Goal: Information Seeking & Learning: Learn about a topic

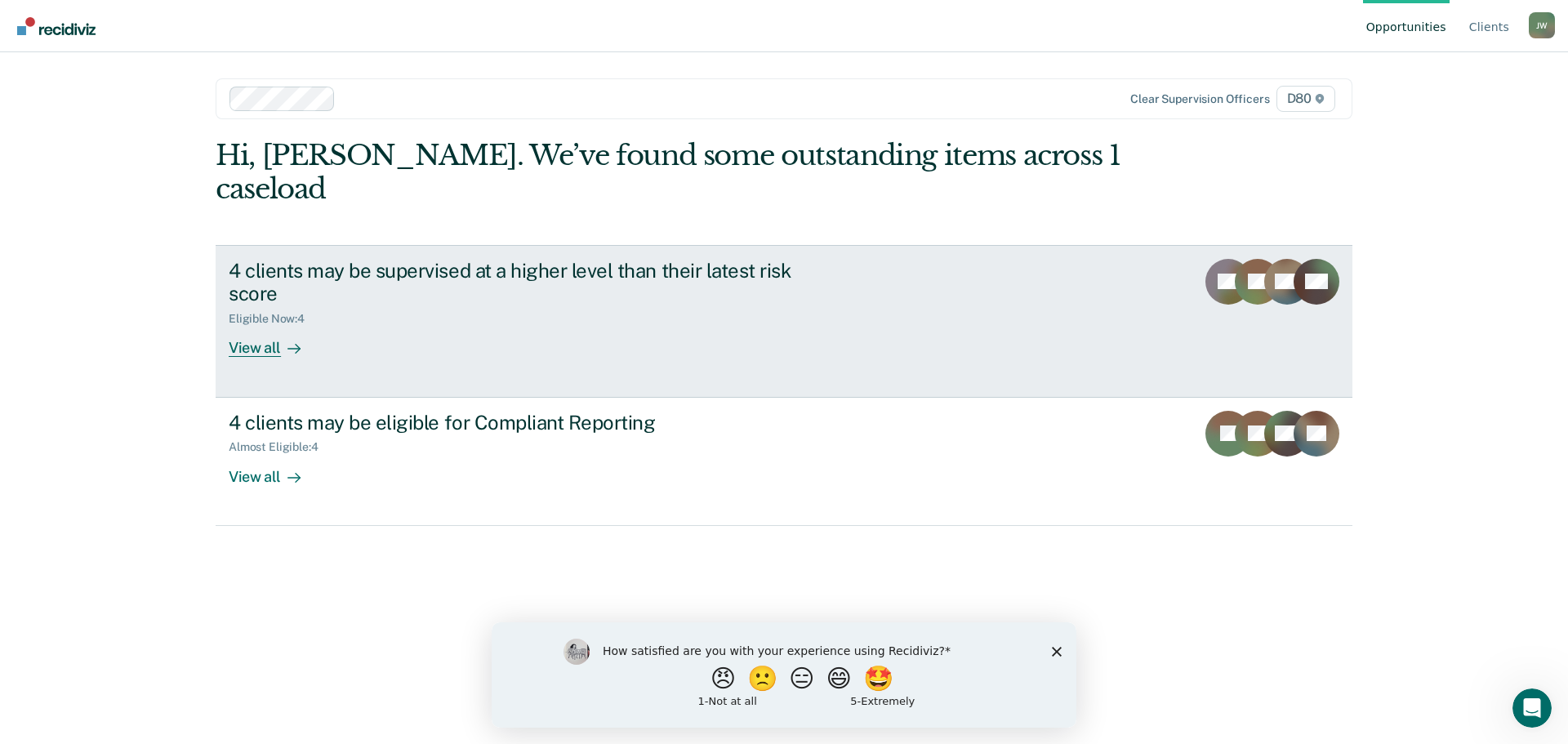
click at [483, 259] on div "4 clients may be supervised at a higher level than their latest risk score" at bounding box center [515, 282] width 573 height 47
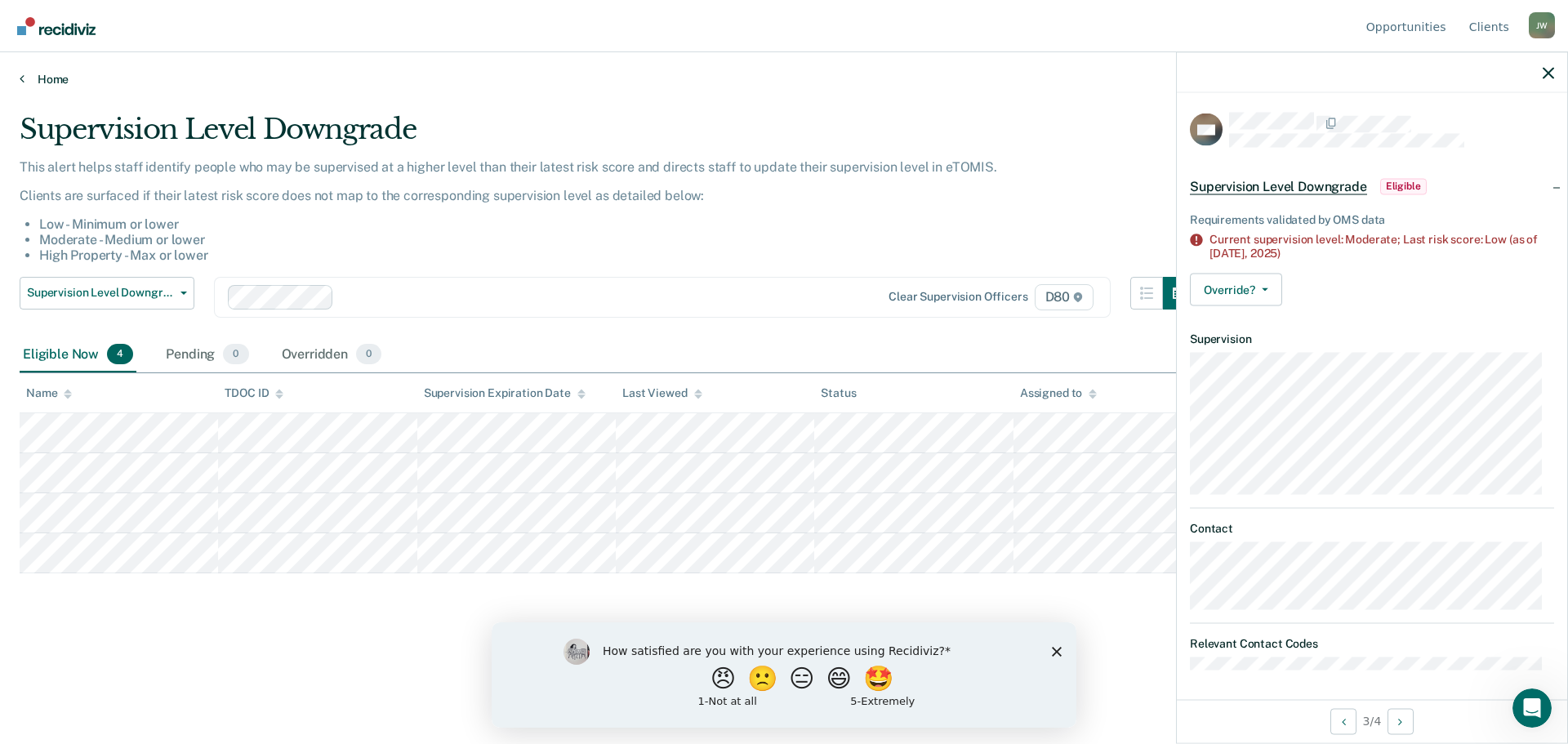
click at [34, 72] on link "Home" at bounding box center [784, 78] width 1528 height 14
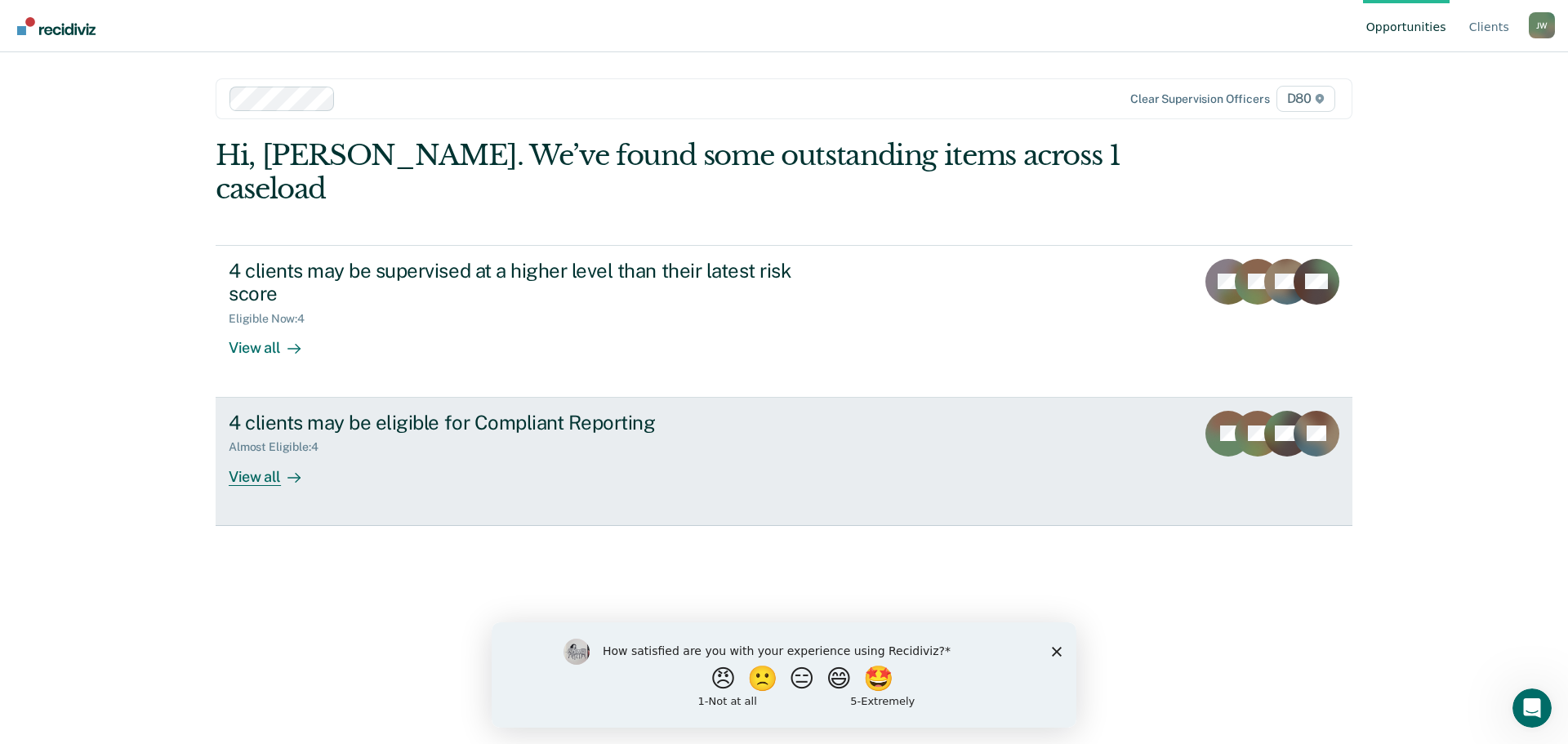
click at [435, 410] on div "4 clients may be eligible for Compliant Reporting" at bounding box center [515, 422] width 573 height 24
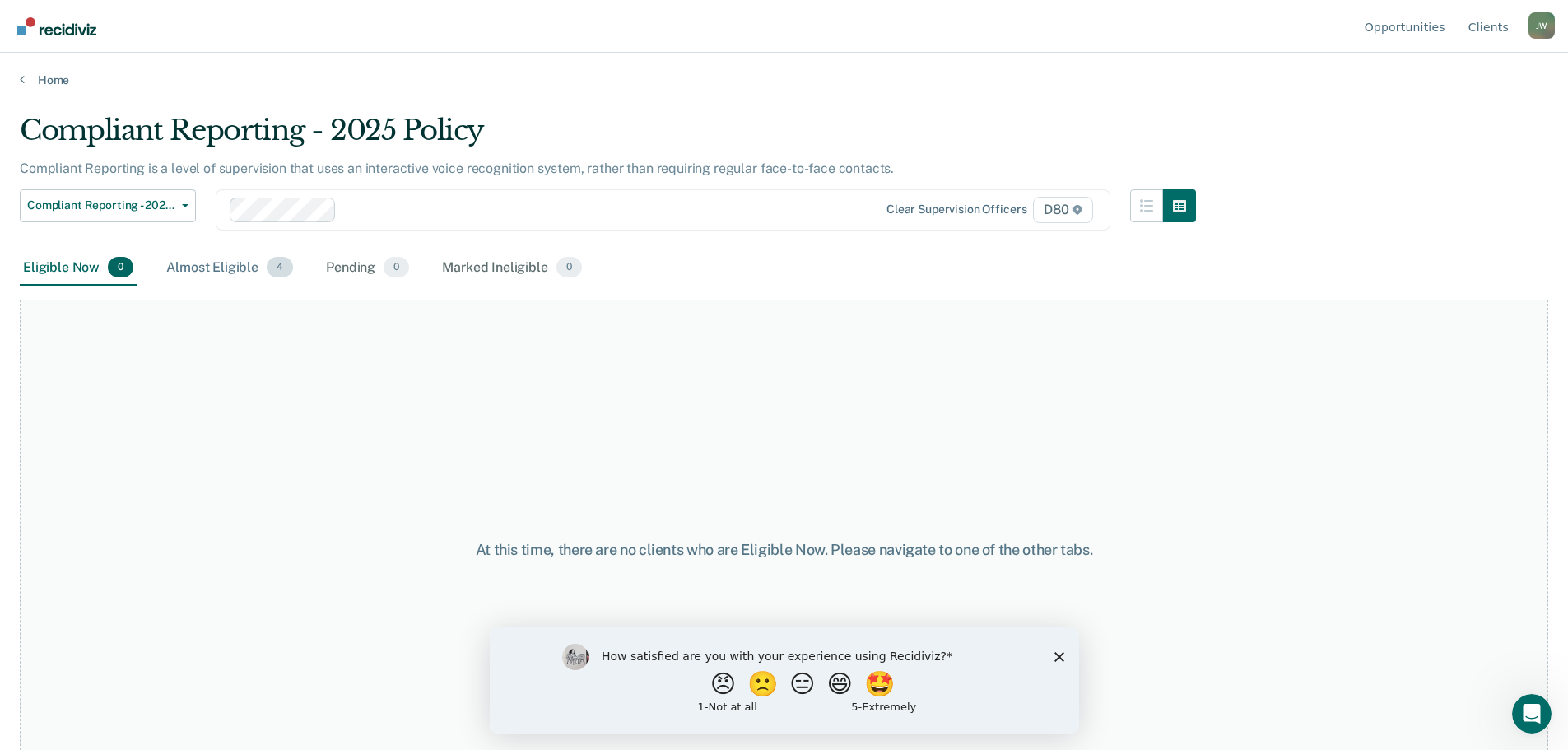
click at [223, 270] on div "Almost Eligible 4" at bounding box center [229, 268] width 133 height 36
click at [238, 271] on div "Almost Eligible 4" at bounding box center [229, 268] width 133 height 36
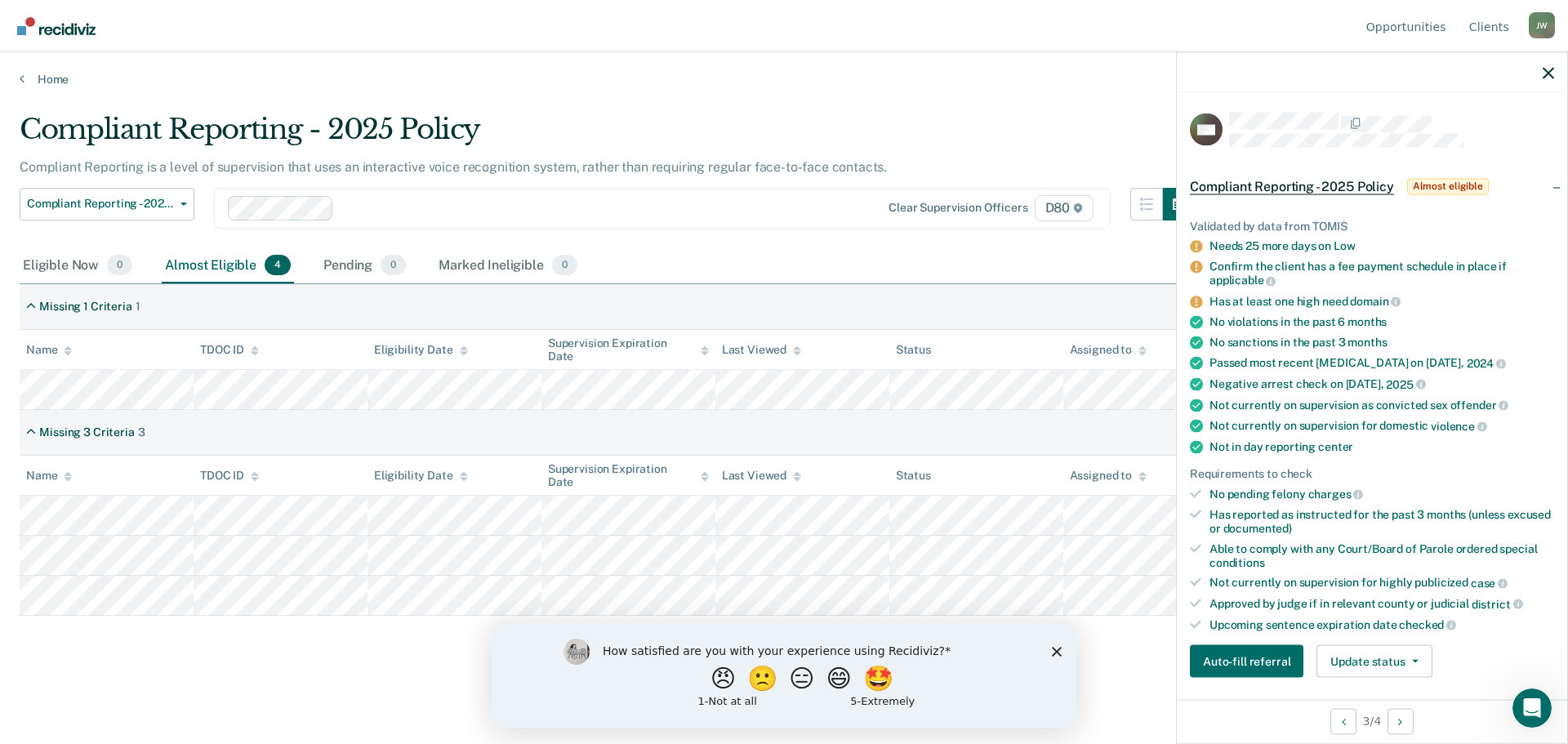
click at [1555, 65] on div at bounding box center [1371, 72] width 390 height 41
click at [1550, 72] on icon "button" at bounding box center [1548, 73] width 12 height 12
click at [1546, 74] on icon "button" at bounding box center [1548, 73] width 12 height 12
click at [1550, 66] on button "button" at bounding box center [1548, 72] width 12 height 14
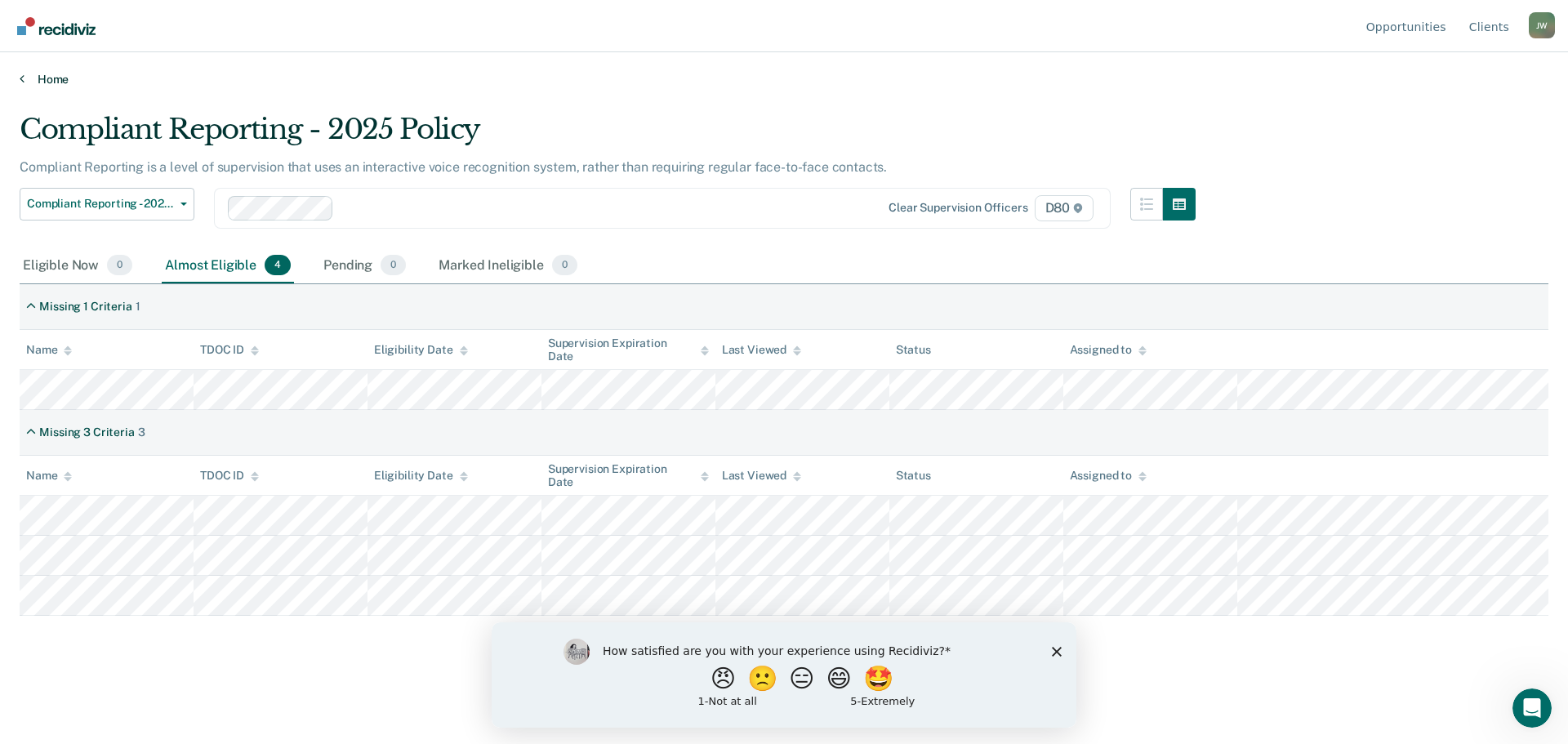
click at [67, 77] on link "Home" at bounding box center [784, 78] width 1528 height 14
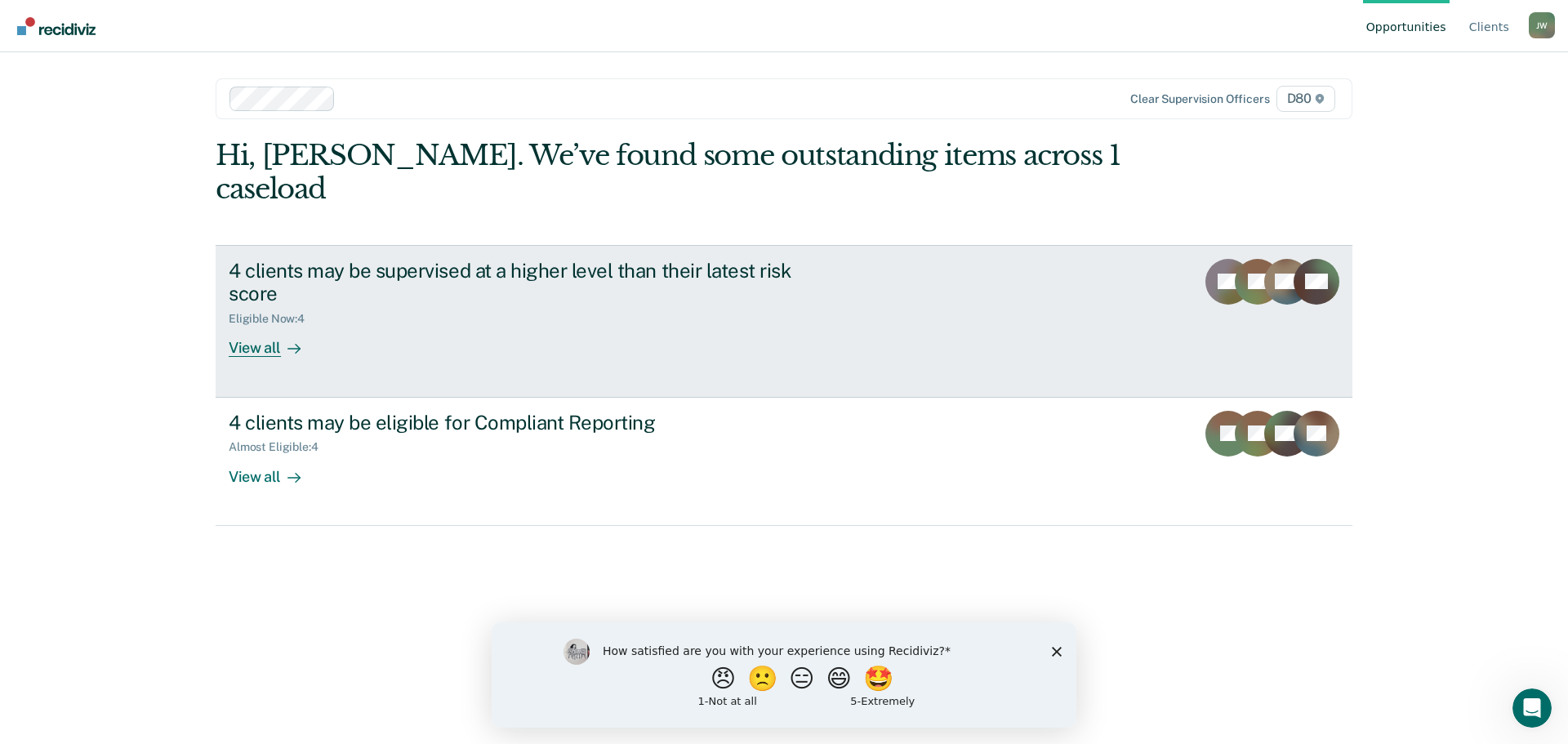
click at [613, 259] on div "4 clients may be supervised at a higher level than their latest risk score" at bounding box center [515, 282] width 573 height 47
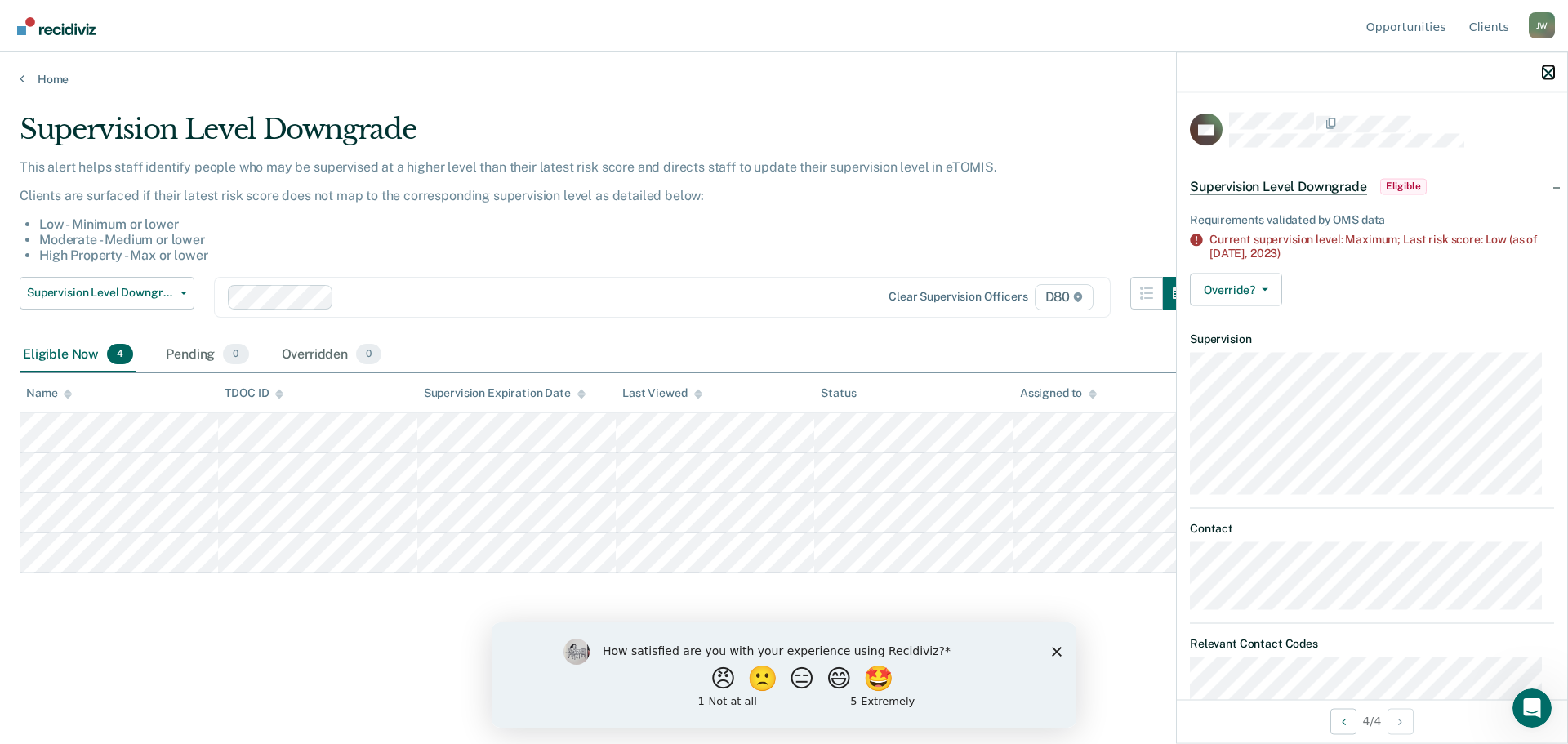
click at [1551, 72] on icon "button" at bounding box center [1548, 73] width 12 height 12
